Goal: Find specific page/section: Find specific page/section

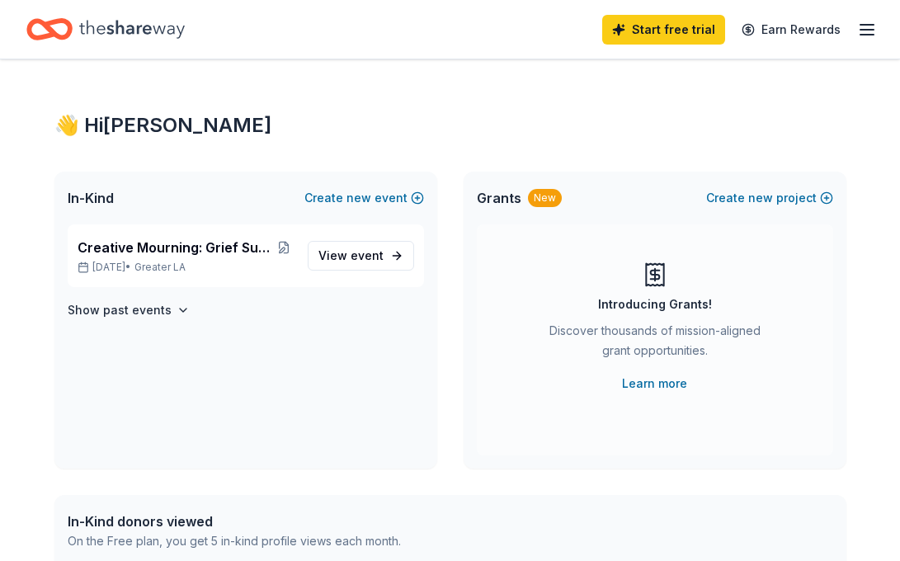
click at [152, 30] on icon "Home" at bounding box center [132, 29] width 106 height 34
click at [88, 31] on icon "Home" at bounding box center [132, 29] width 106 height 34
click at [115, 35] on icon "Home" at bounding box center [132, 29] width 106 height 34
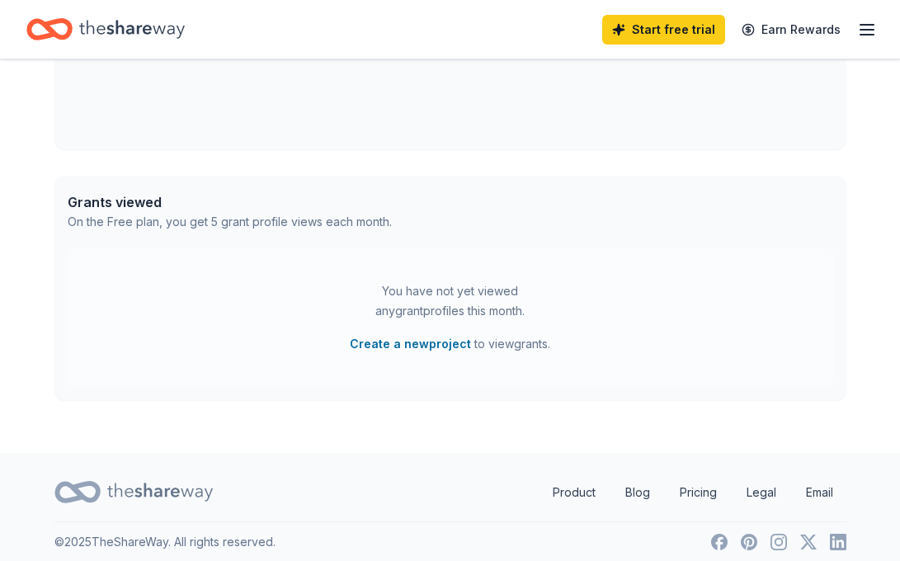
scroll to position [769, 0]
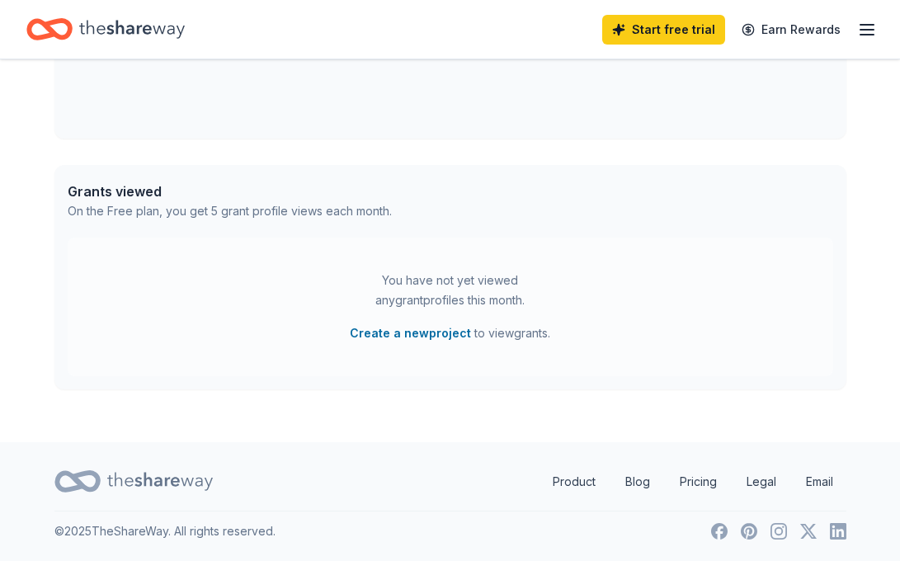
click at [152, 474] on icon at bounding box center [160, 481] width 106 height 34
click at [157, 483] on icon at bounding box center [160, 481] width 106 height 34
click at [577, 482] on link "Product" at bounding box center [574, 481] width 69 height 33
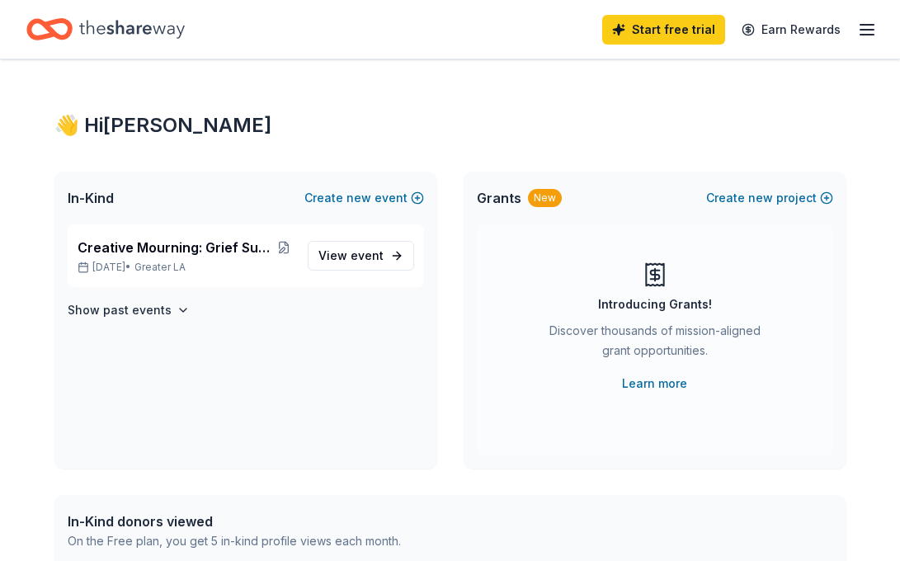
click at [858, 28] on icon "button" at bounding box center [867, 30] width 20 height 20
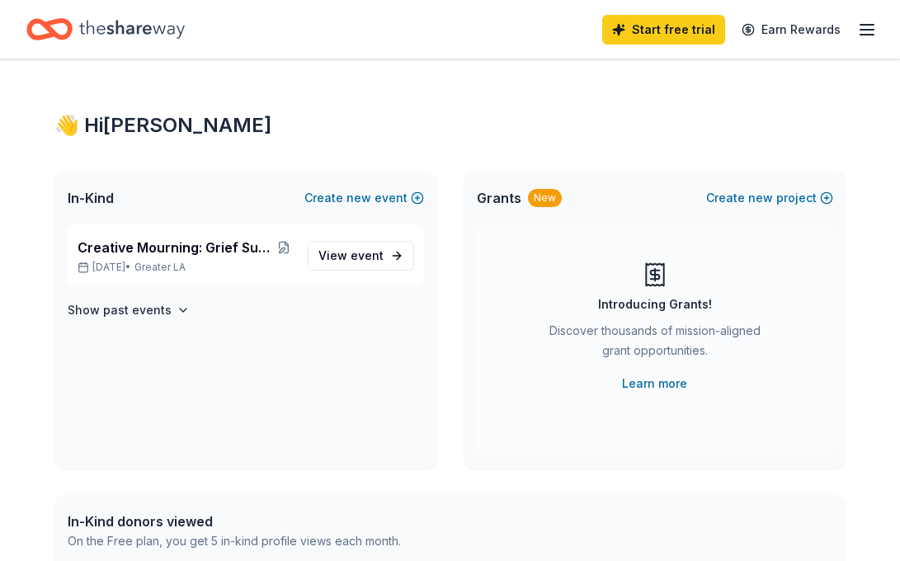
click at [450, 191] on div "In-Kind Create new event Creative Mourning: Grief Support Arts Workshops [DATE]…" at bounding box center [450, 320] width 792 height 297
click at [101, 25] on icon "Home" at bounding box center [132, 29] width 106 height 34
click at [358, 196] on span "new" at bounding box center [358, 198] width 25 height 20
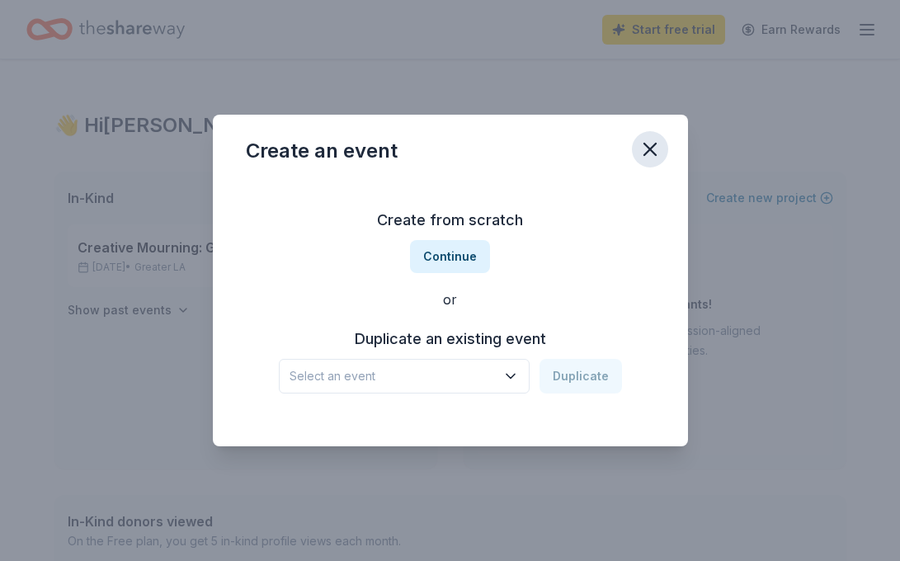
click at [644, 147] on icon "button" at bounding box center [650, 149] width 23 height 23
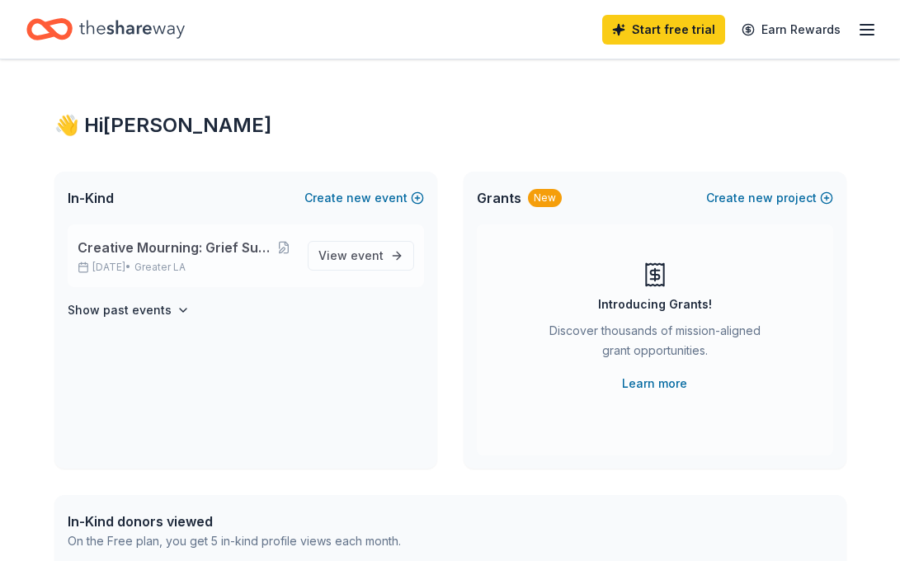
click at [219, 257] on div "Creative Mourning: Grief Support Arts Workshops [DATE] • Greater LA" at bounding box center [186, 256] width 217 height 36
click at [359, 253] on span "event" at bounding box center [367, 255] width 33 height 14
